Goal: Information Seeking & Learning: Learn about a topic

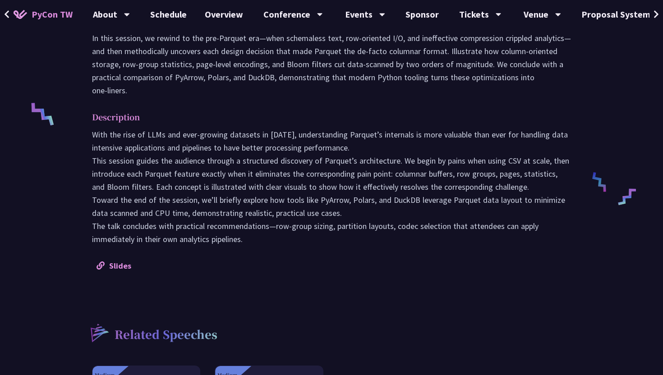
scroll to position [210, 0]
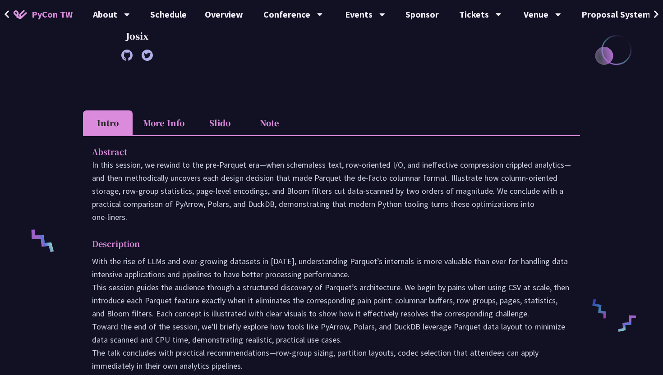
click at [226, 128] on li "Slido" at bounding box center [220, 122] width 50 height 25
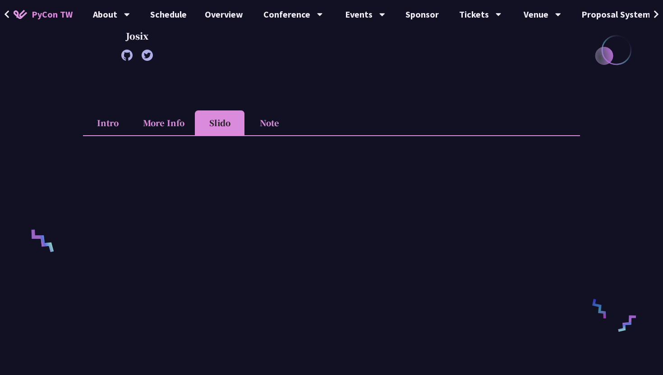
click at [340, 127] on ul "Intro More Info Slido Note" at bounding box center [331, 122] width 497 height 25
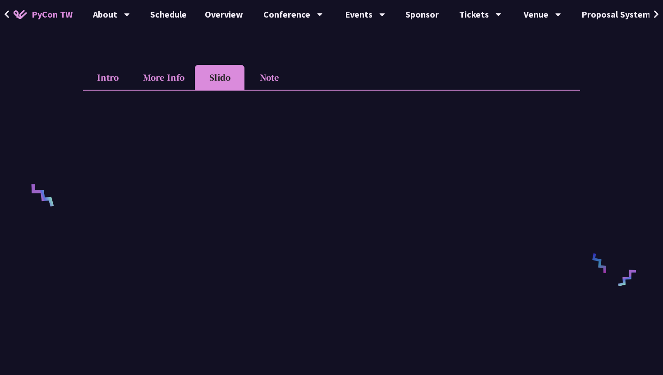
scroll to position [333, 0]
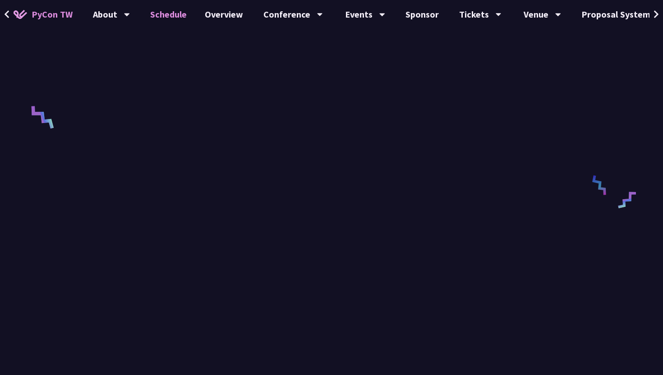
click at [173, 11] on link "Schedule" at bounding box center [168, 14] width 55 height 29
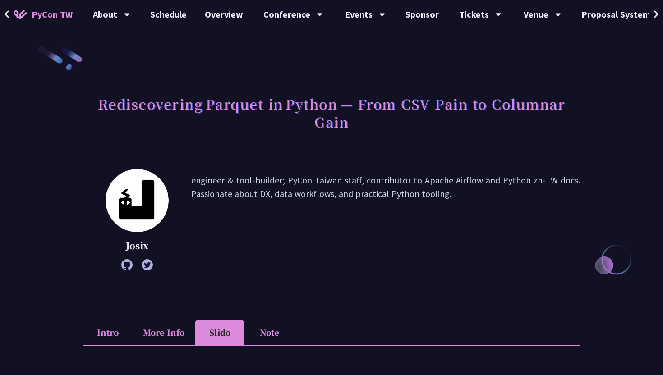
click at [131, 265] on icon at bounding box center [126, 264] width 11 height 11
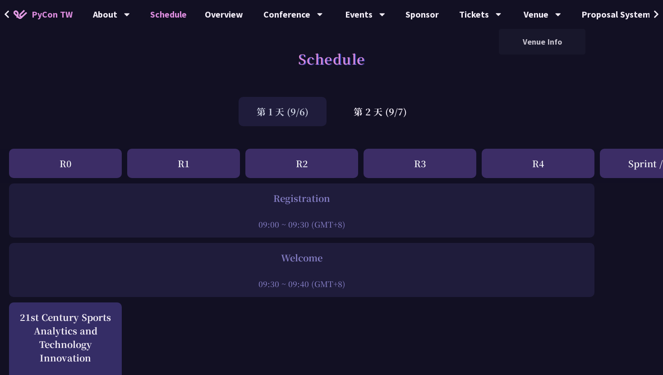
scroll to position [9, 0]
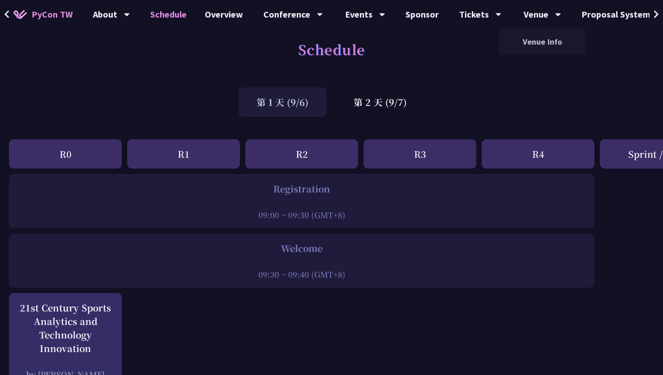
click at [377, 85] on div "第 1 天 (9/6) 第 2 天 (9/7)" at bounding box center [331, 102] width 663 height 38
click at [377, 98] on div "第 2 天 (9/7)" at bounding box center [380, 101] width 89 height 29
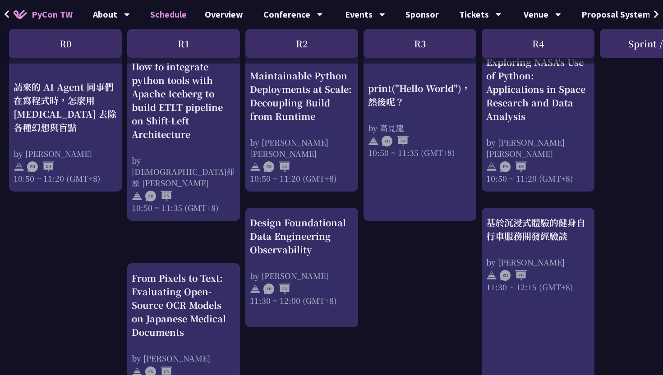
scroll to position [384, 0]
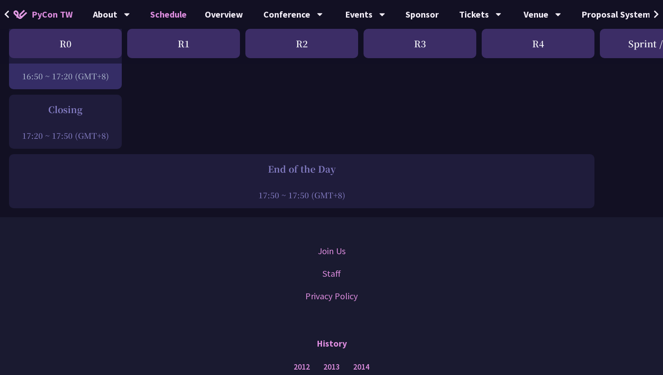
scroll to position [1193, 0]
